Goal: Navigation & Orientation: Find specific page/section

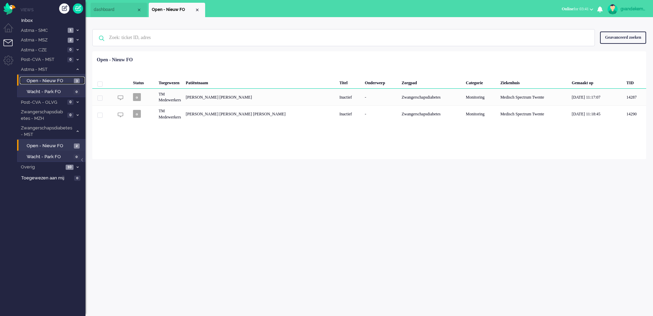
click at [66, 81] on span "Open - Nieuw FO" at bounding box center [49, 81] width 45 height 6
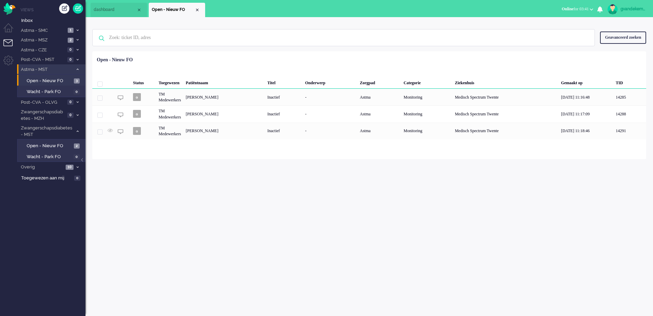
click at [78, 68] on icon at bounding box center [78, 69] width 2 height 2
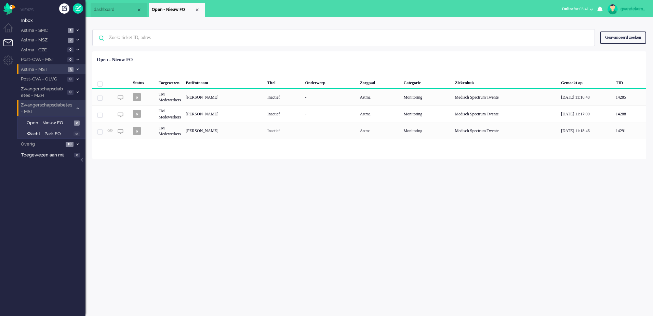
click at [77, 108] on icon at bounding box center [78, 108] width 2 height 2
click at [197, 9] on div "Close tab" at bounding box center [197, 9] width 5 height 5
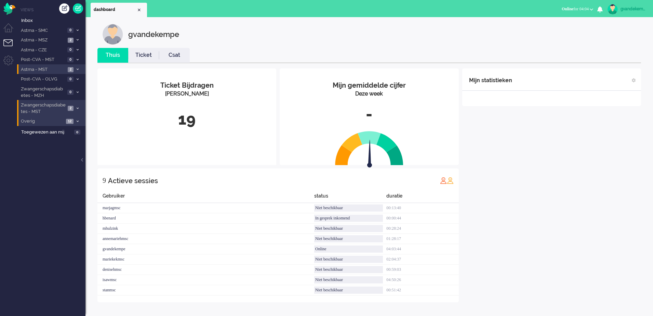
click at [78, 121] on icon at bounding box center [78, 121] width 2 height 2
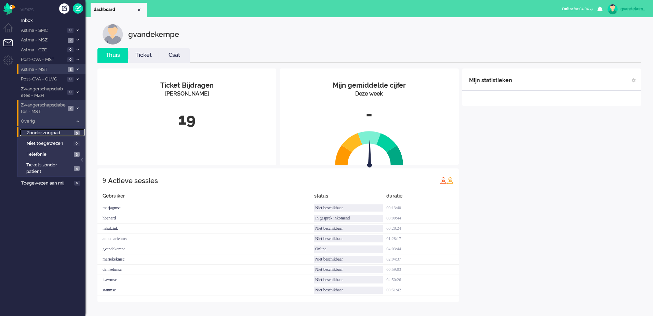
click at [76, 132] on span "5" at bounding box center [77, 132] width 6 height 5
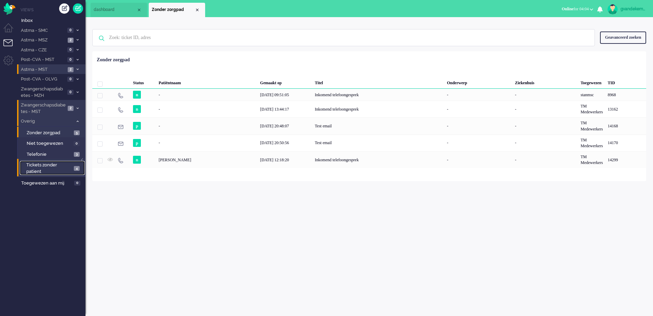
click at [78, 168] on span "4" at bounding box center [77, 168] width 6 height 5
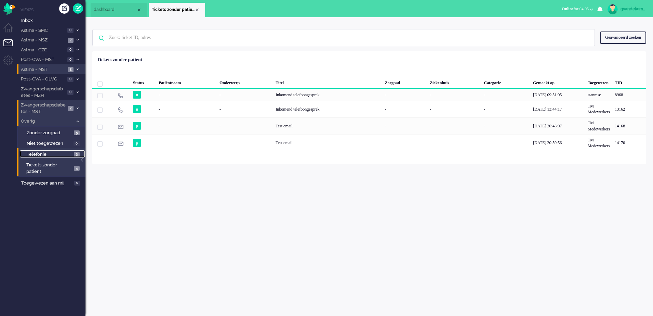
click at [79, 155] on span "3" at bounding box center [77, 154] width 6 height 5
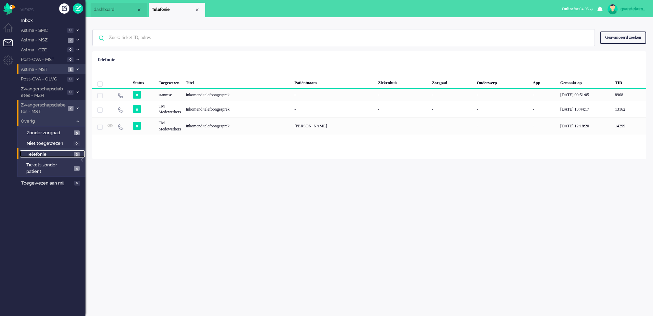
click at [72, 154] on link "Telefonie 3" at bounding box center [52, 154] width 65 height 8
click at [10, 9] on img "Omnidesk" at bounding box center [9, 9] width 12 height 12
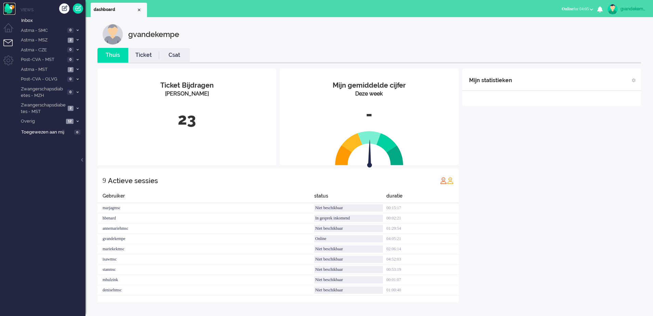
click at [6, 8] on img "Omnidesk" at bounding box center [9, 9] width 12 height 12
click at [78, 121] on icon at bounding box center [78, 121] width 2 height 2
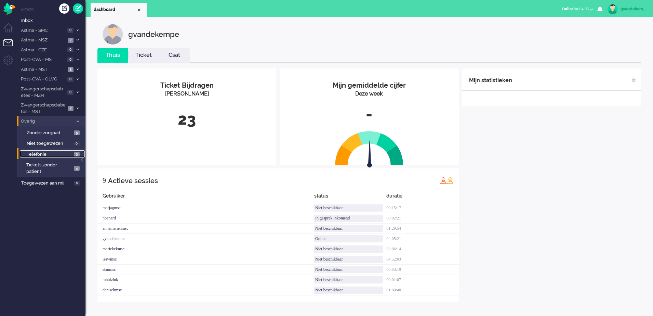
click at [76, 154] on span "3" at bounding box center [77, 154] width 6 height 5
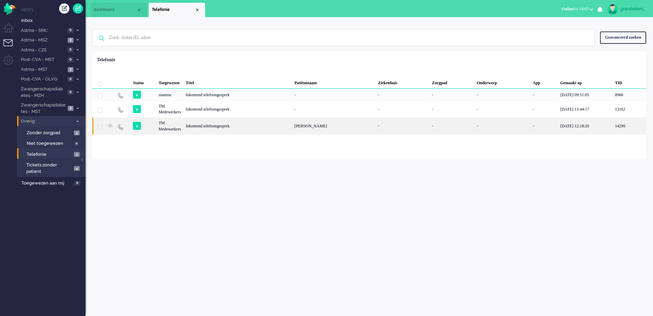
click at [160, 130] on div "TM Medewerkers" at bounding box center [169, 125] width 27 height 17
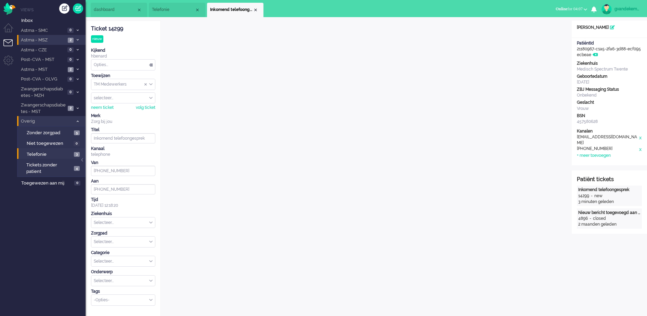
click at [78, 39] on icon at bounding box center [78, 40] width 2 height 2
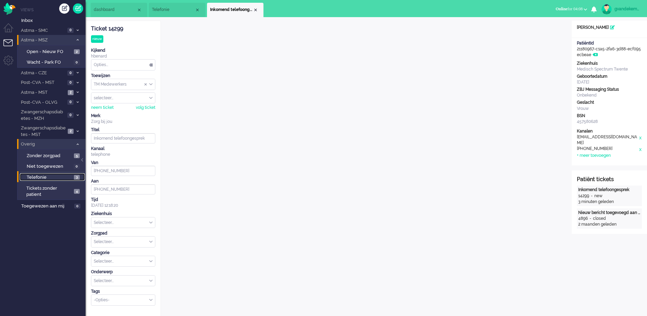
click at [74, 177] on span "3" at bounding box center [77, 177] width 6 height 5
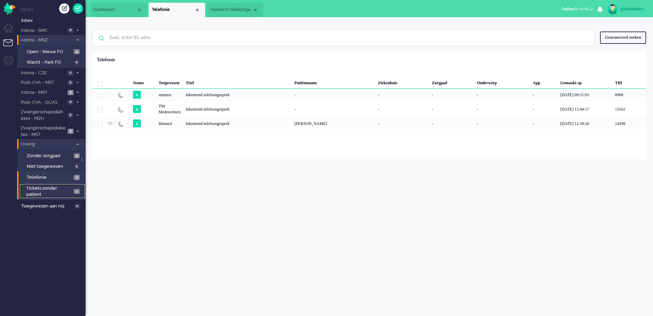
click at [79, 191] on span "4" at bounding box center [77, 191] width 6 height 5
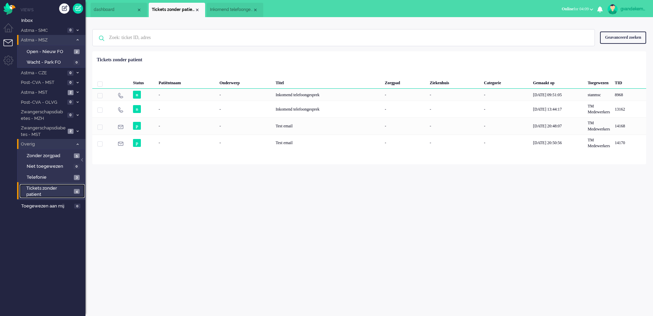
click at [63, 191] on span "Tickets zonder patient" at bounding box center [48, 191] width 45 height 13
click at [78, 176] on span "3" at bounding box center [77, 177] width 6 height 5
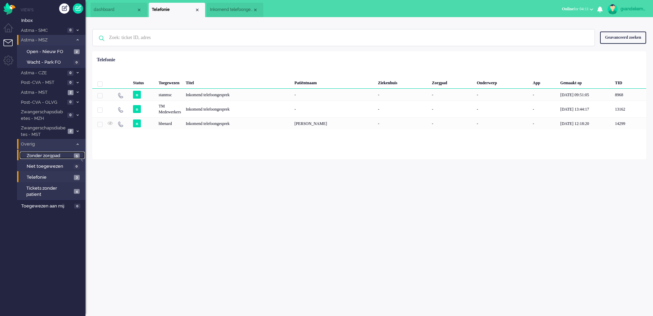
click at [67, 154] on span "Zonder zorgpad" at bounding box center [49, 156] width 45 height 6
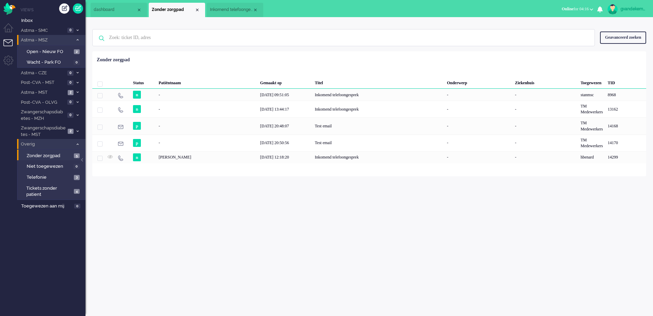
click at [590, 9] on b "button" at bounding box center [591, 9] width 3 height 2
click at [560, 22] on label "Niet beschikbaar" at bounding box center [565, 23] width 54 height 6
click at [526, 282] on div "gvandekempe Thuis Ticket Csat Mijn gemiddelde cijfer Deze week - Ticket Bijdrag…" at bounding box center [369, 166] width 568 height 299
click at [78, 39] on icon at bounding box center [78, 40] width 2 height 2
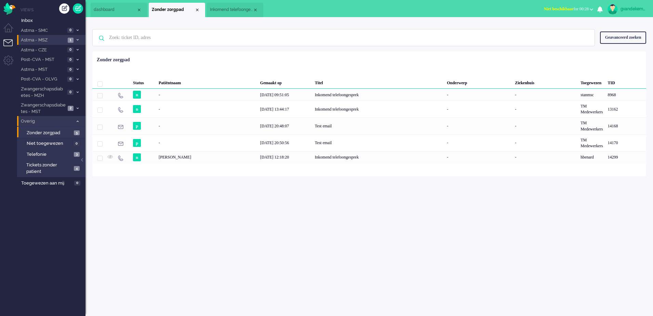
click at [73, 119] on span "Overig" at bounding box center [46, 121] width 53 height 6
